Goal: Transaction & Acquisition: Purchase product/service

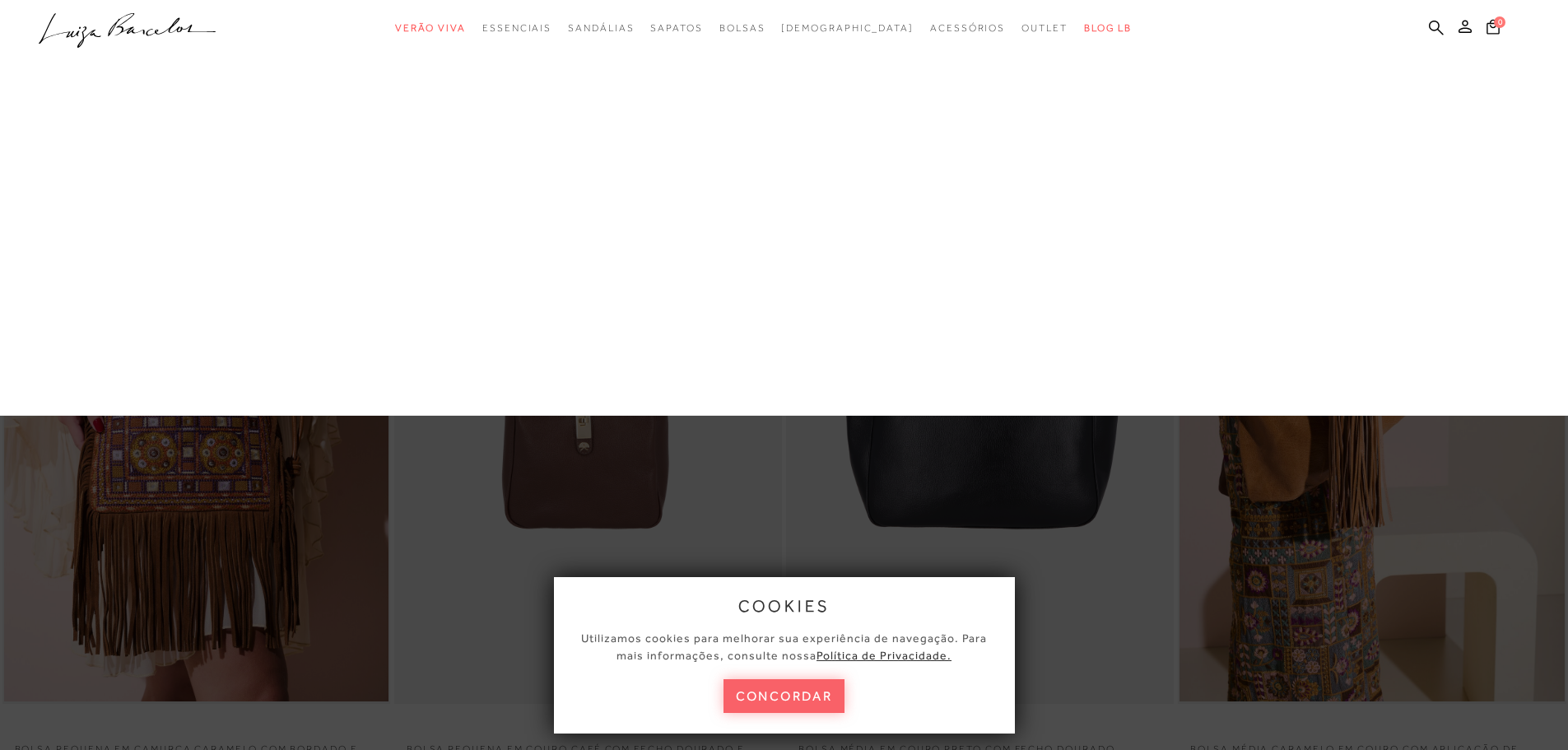
click at [0, 0] on link "Grande" at bounding box center [0, 0] width 0 height 0
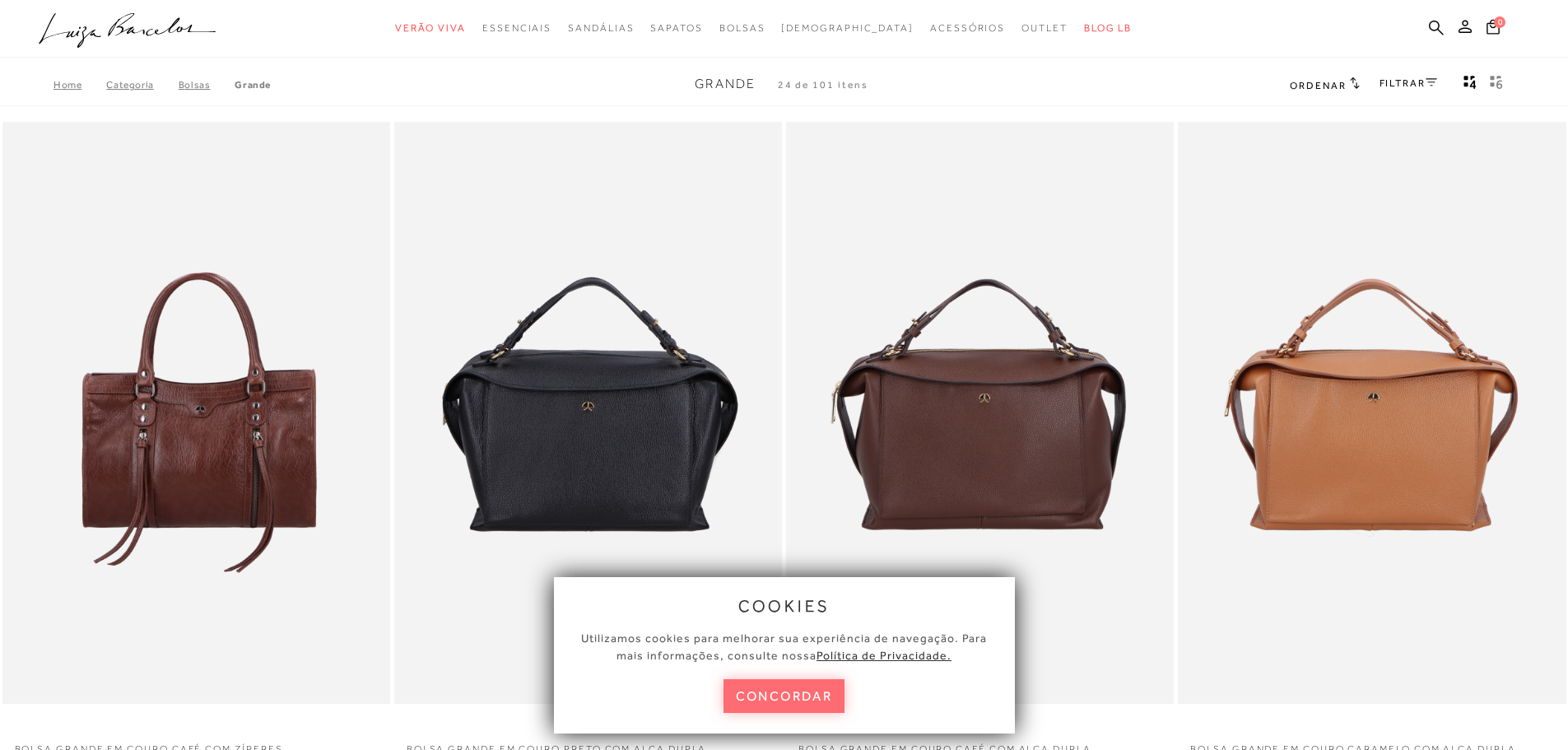
click at [770, 693] on button "concordar" at bounding box center [784, 696] width 122 height 34
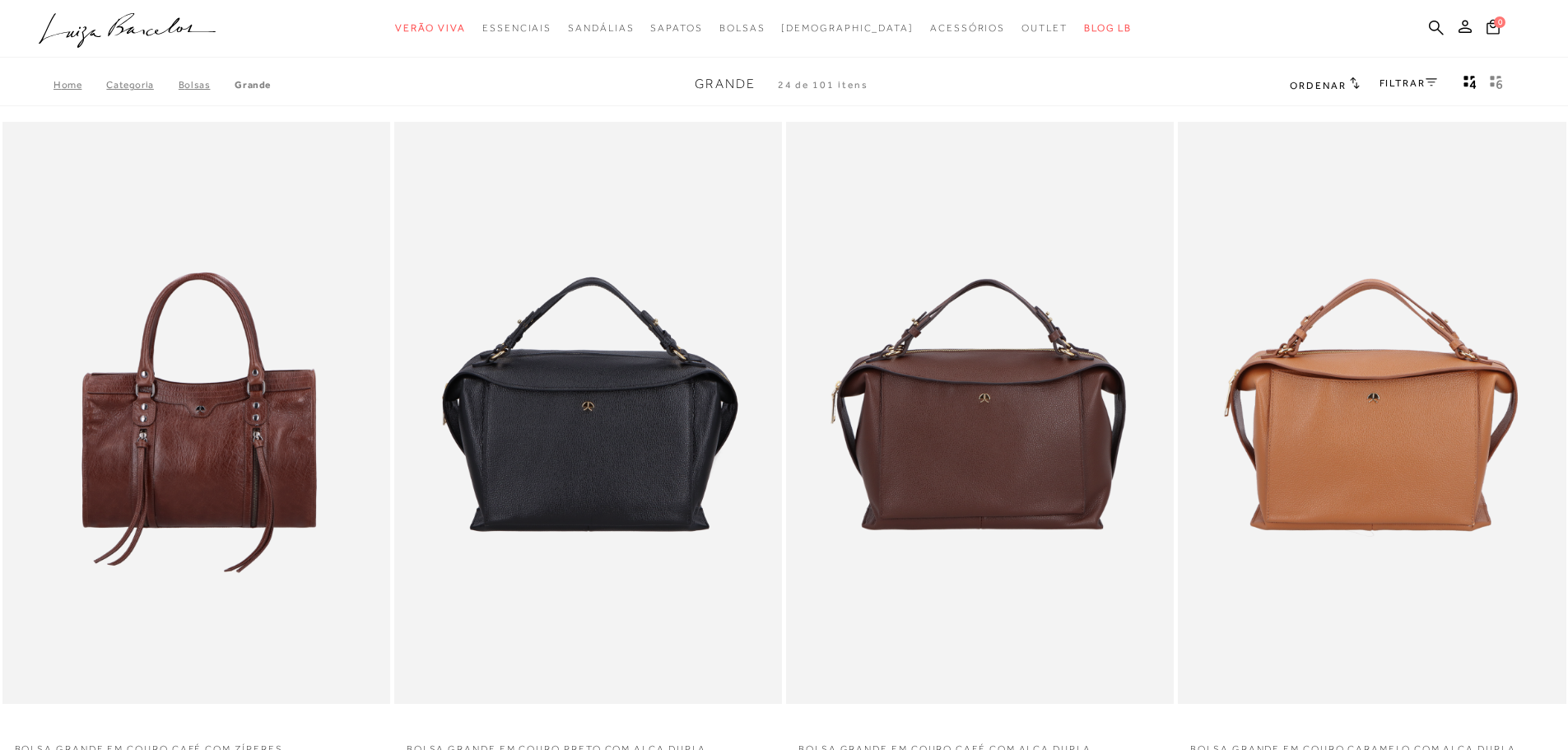
click at [1334, 92] on h2 "Ordenar" at bounding box center [1323, 84] width 69 height 16
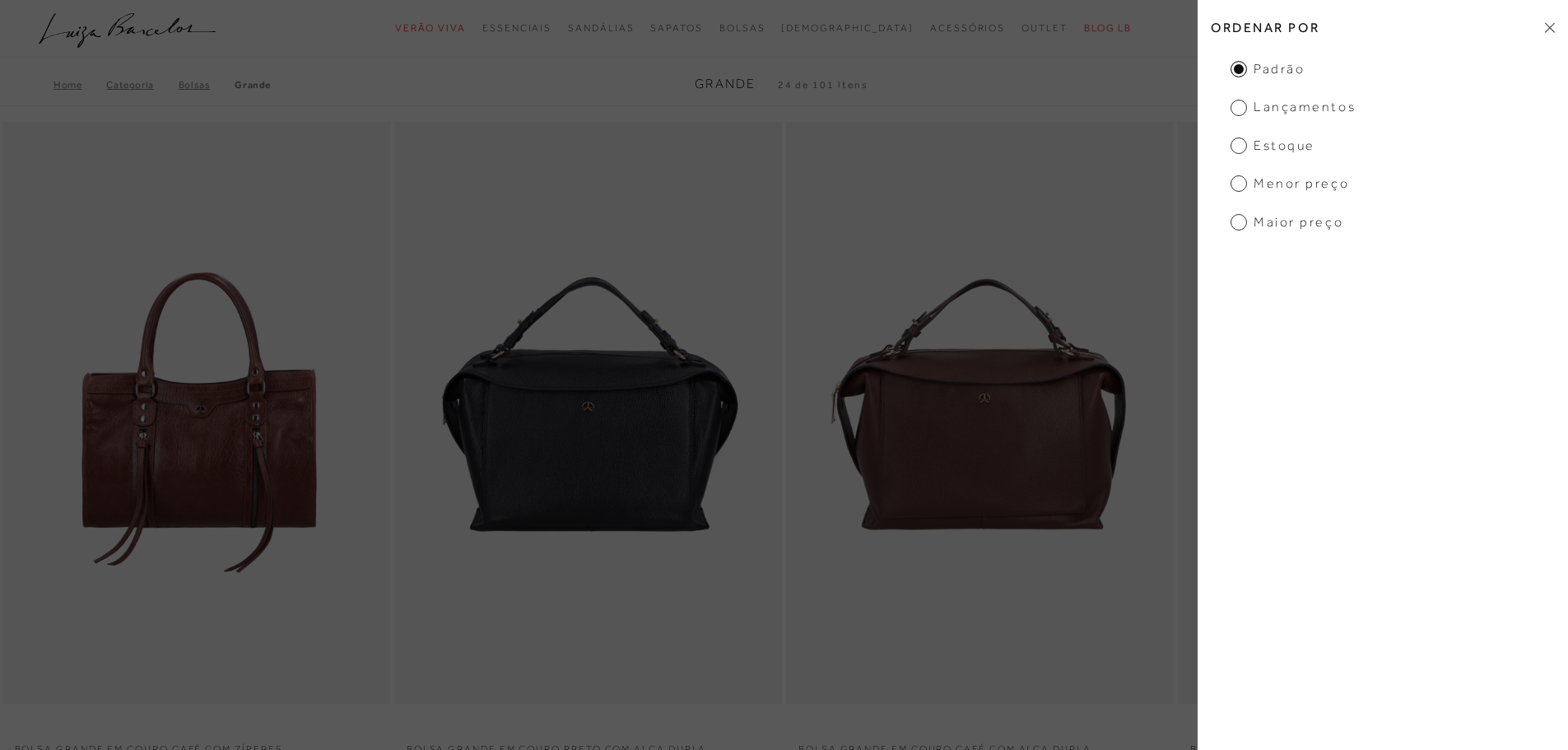
click at [1282, 108] on span "Lançamentos" at bounding box center [1292, 106] width 125 height 18
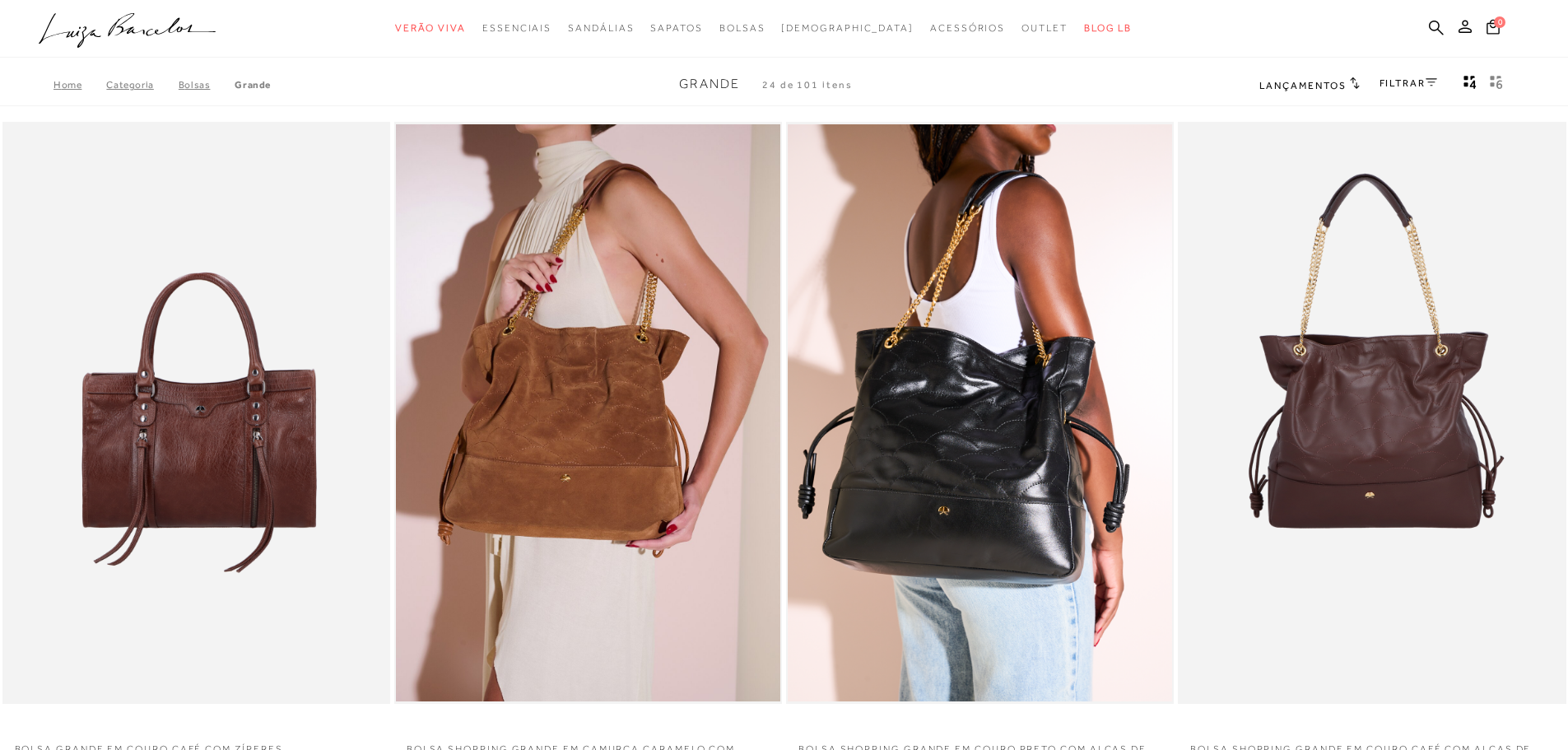
click at [1349, 83] on icon at bounding box center [1354, 82] width 10 height 13
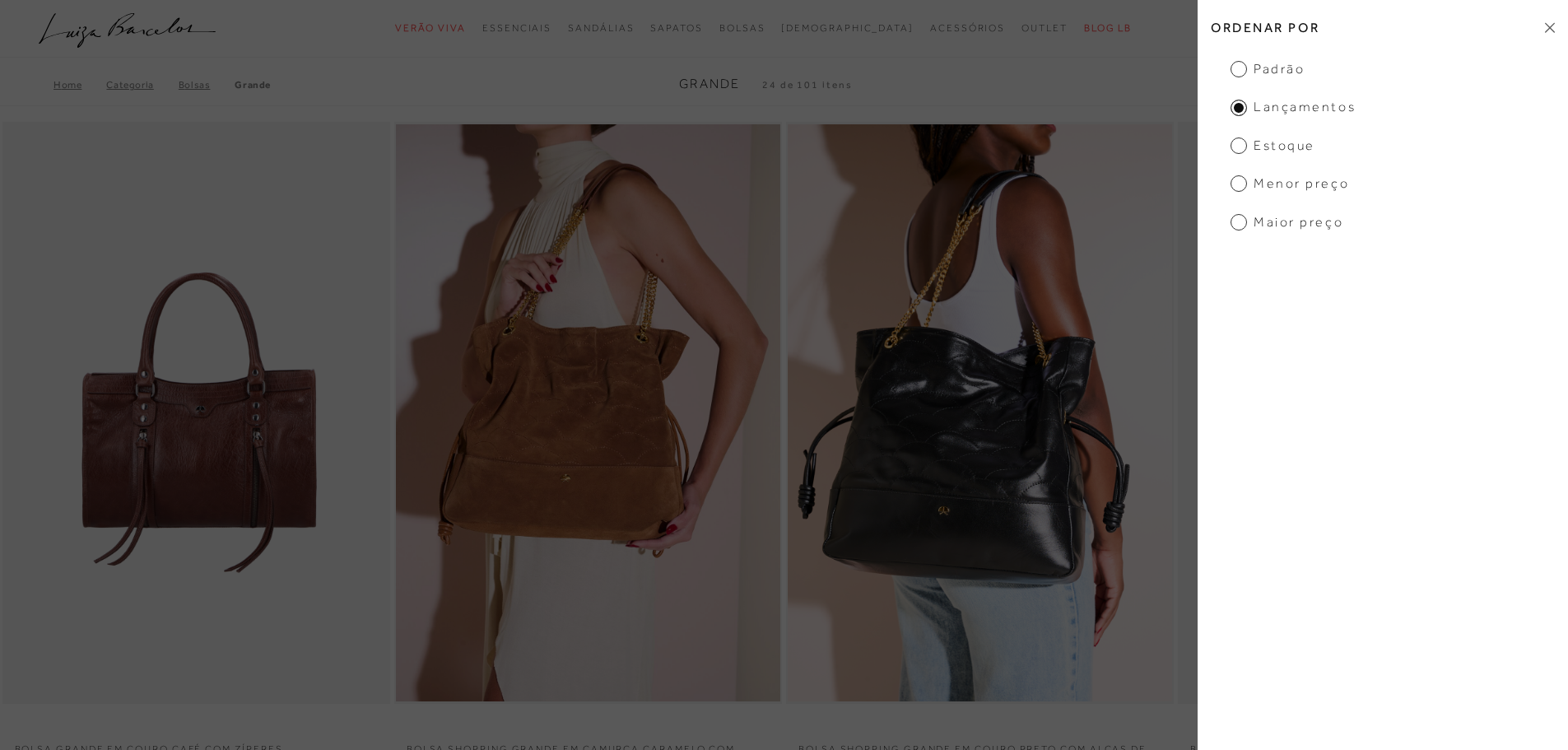
click at [1287, 189] on span "Menor preço" at bounding box center [1289, 183] width 119 height 18
